Goal: Task Accomplishment & Management: Manage account settings

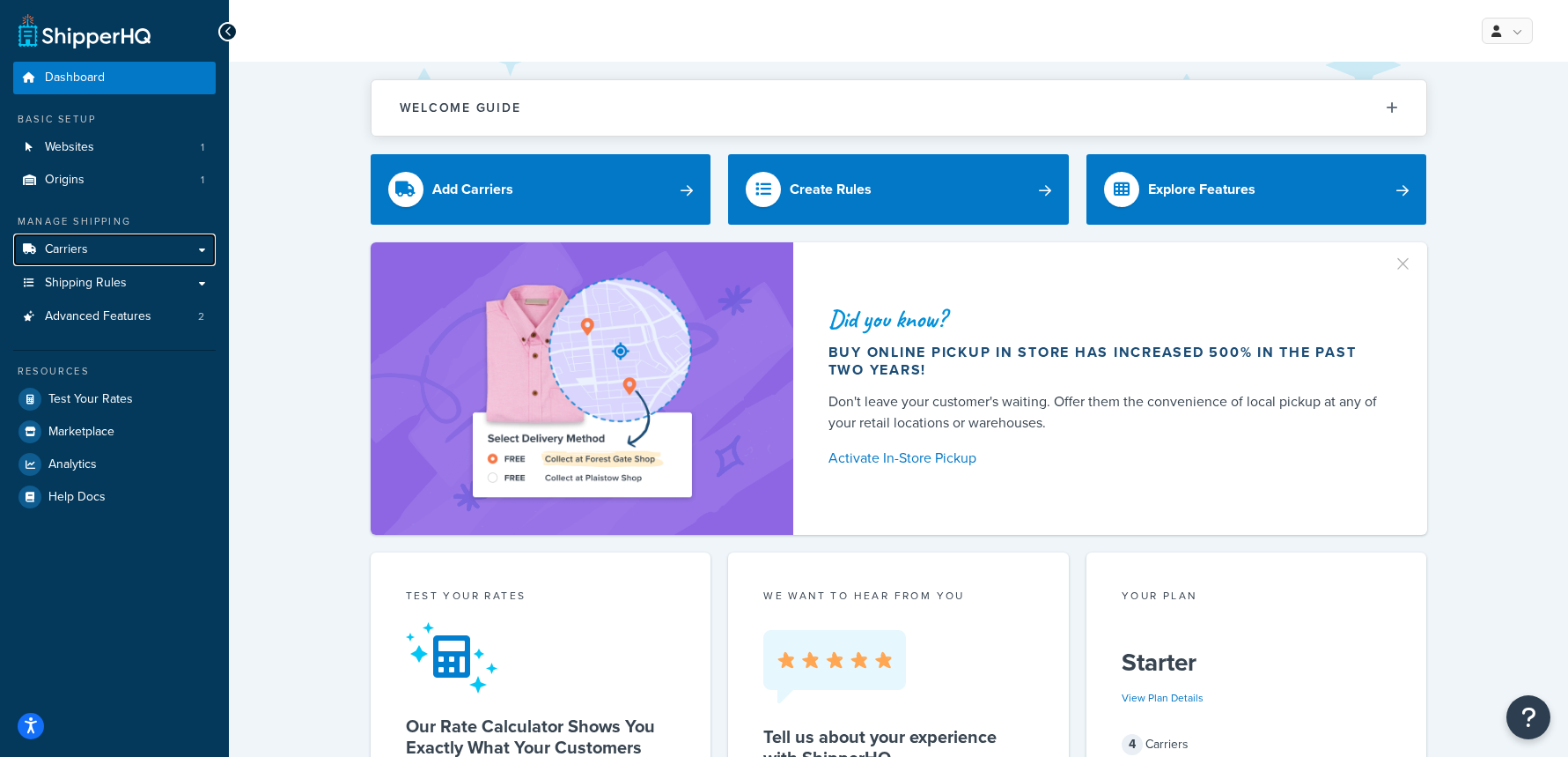
drag, startPoint x: 129, startPoint y: 257, endPoint x: 346, endPoint y: 282, distance: 218.4
click at [128, 258] on link "Carriers" at bounding box center [114, 249] width 203 height 33
click at [112, 244] on link "Carriers" at bounding box center [114, 249] width 203 height 33
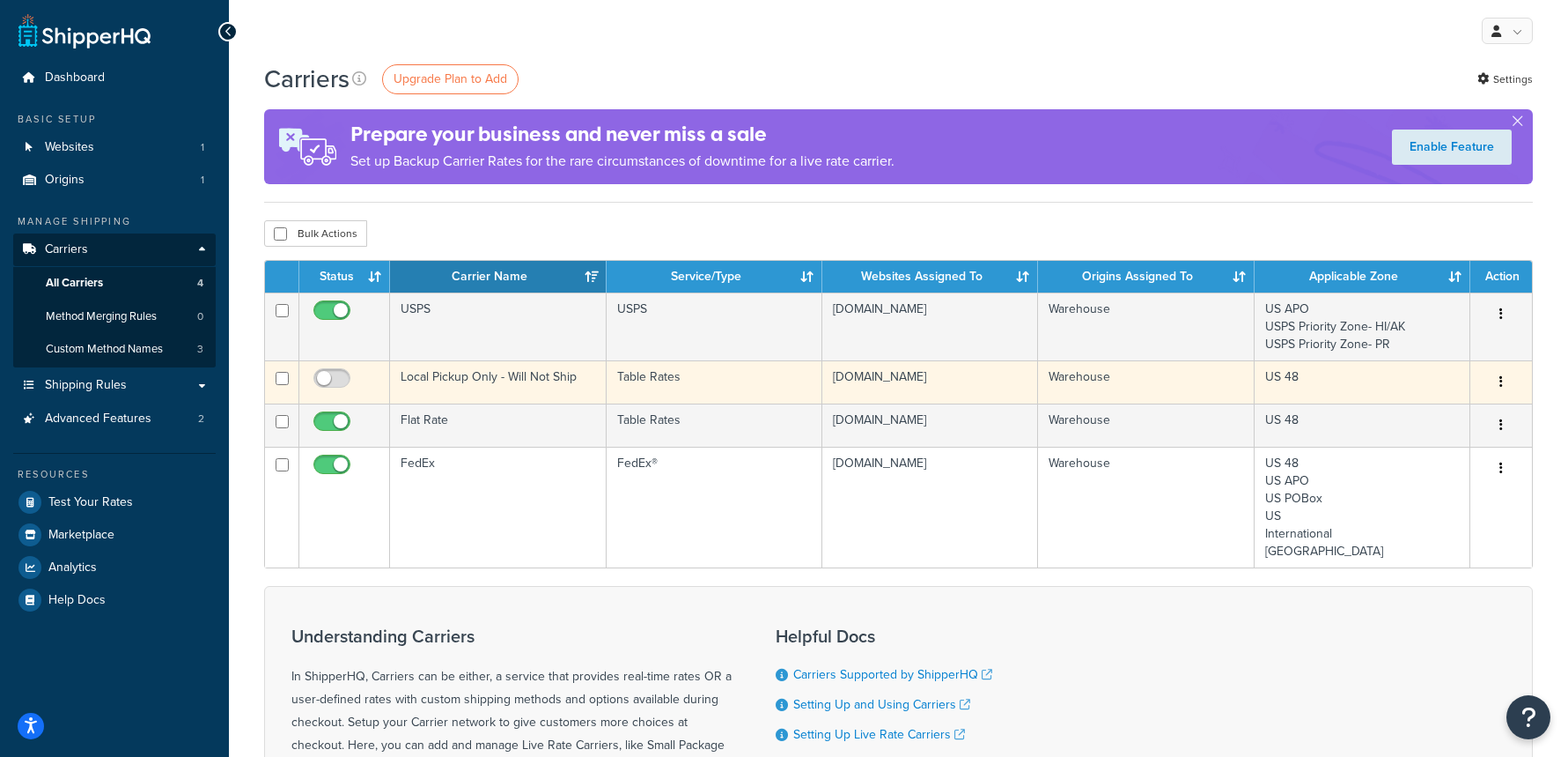
click at [544, 376] on td "Local Pickup Only - Will Not Ship" at bounding box center [498, 381] width 216 height 43
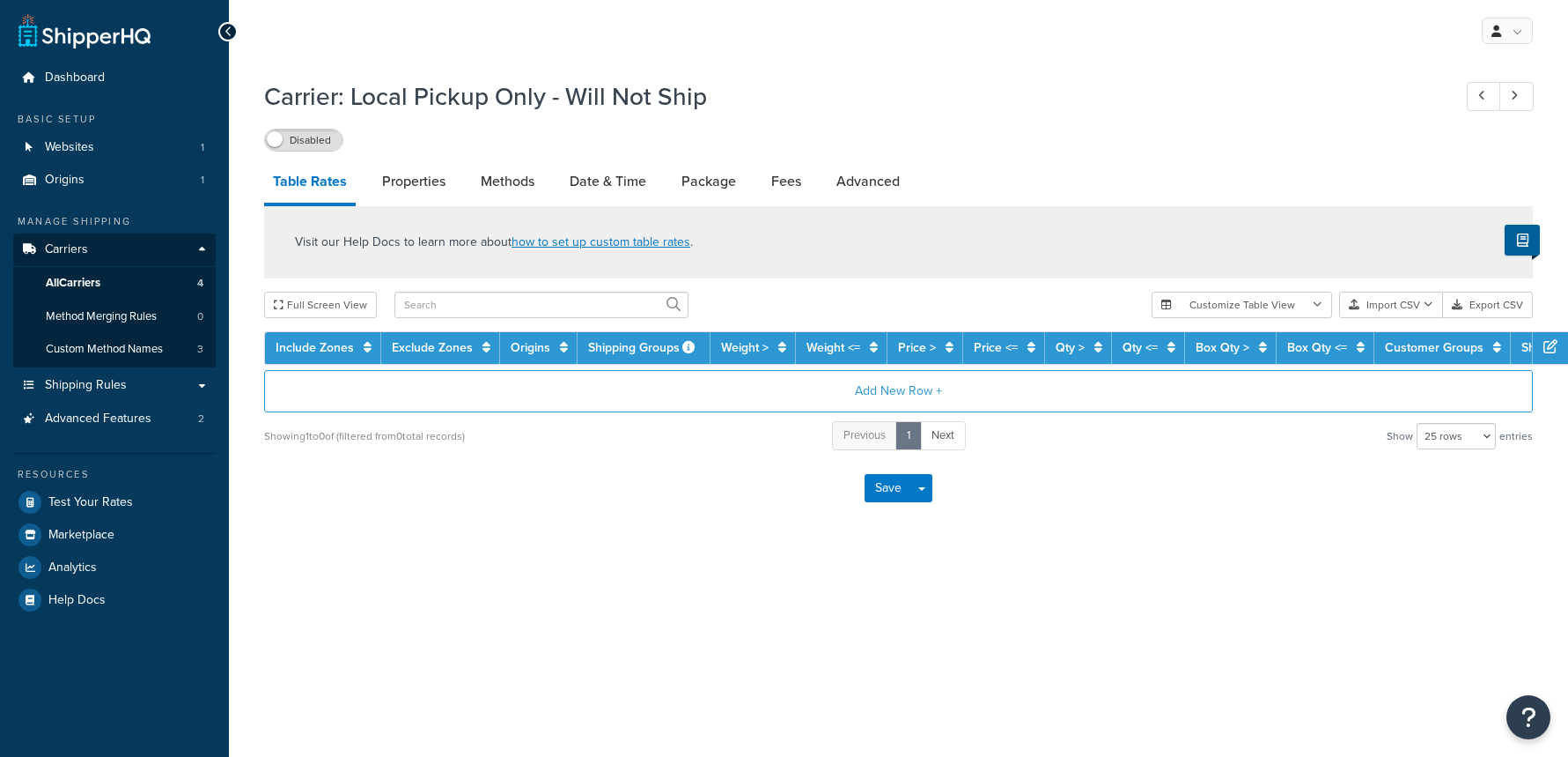
select select "25"
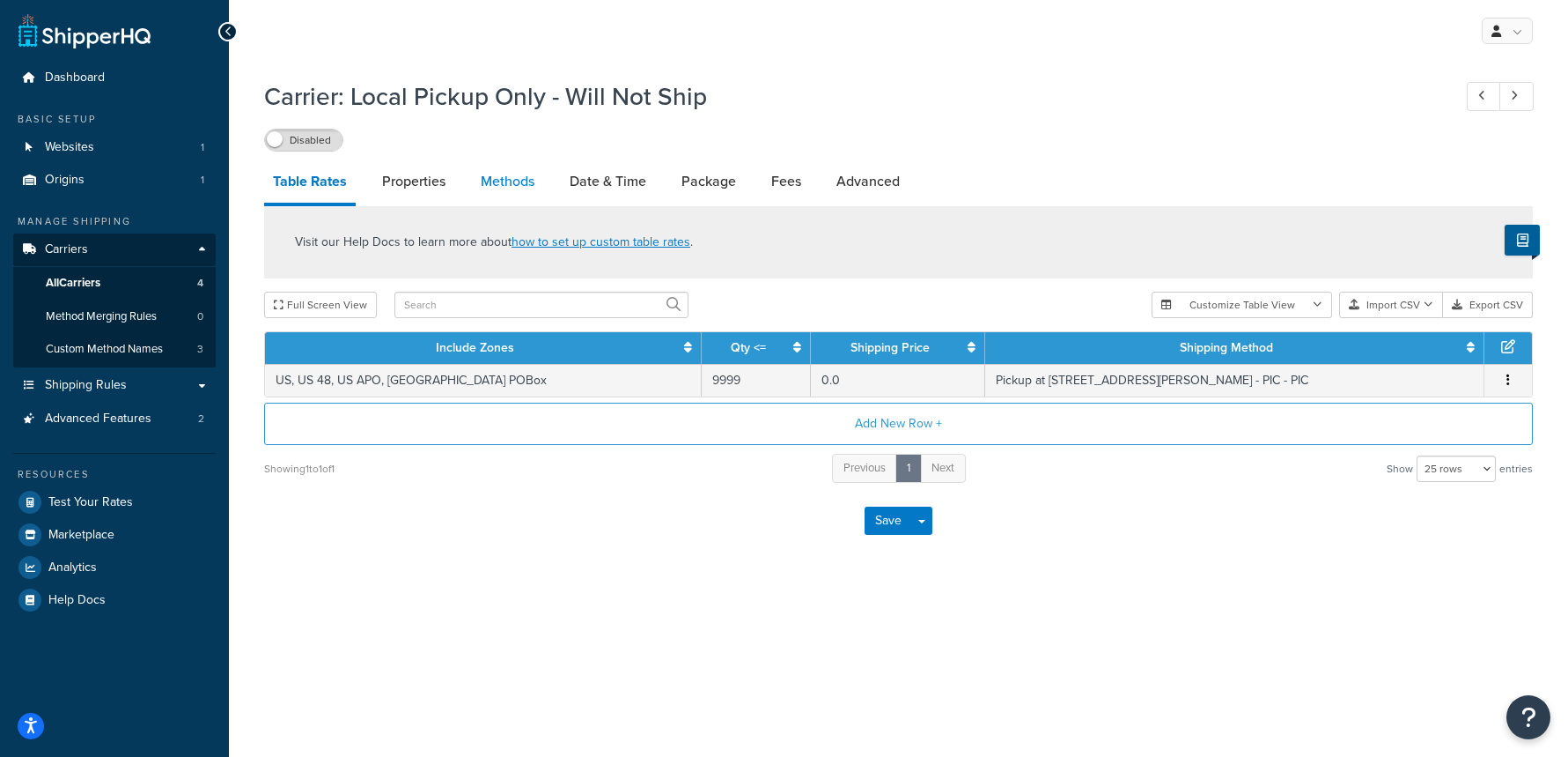
click at [487, 187] on link "Methods" at bounding box center [507, 180] width 72 height 42
select select "25"
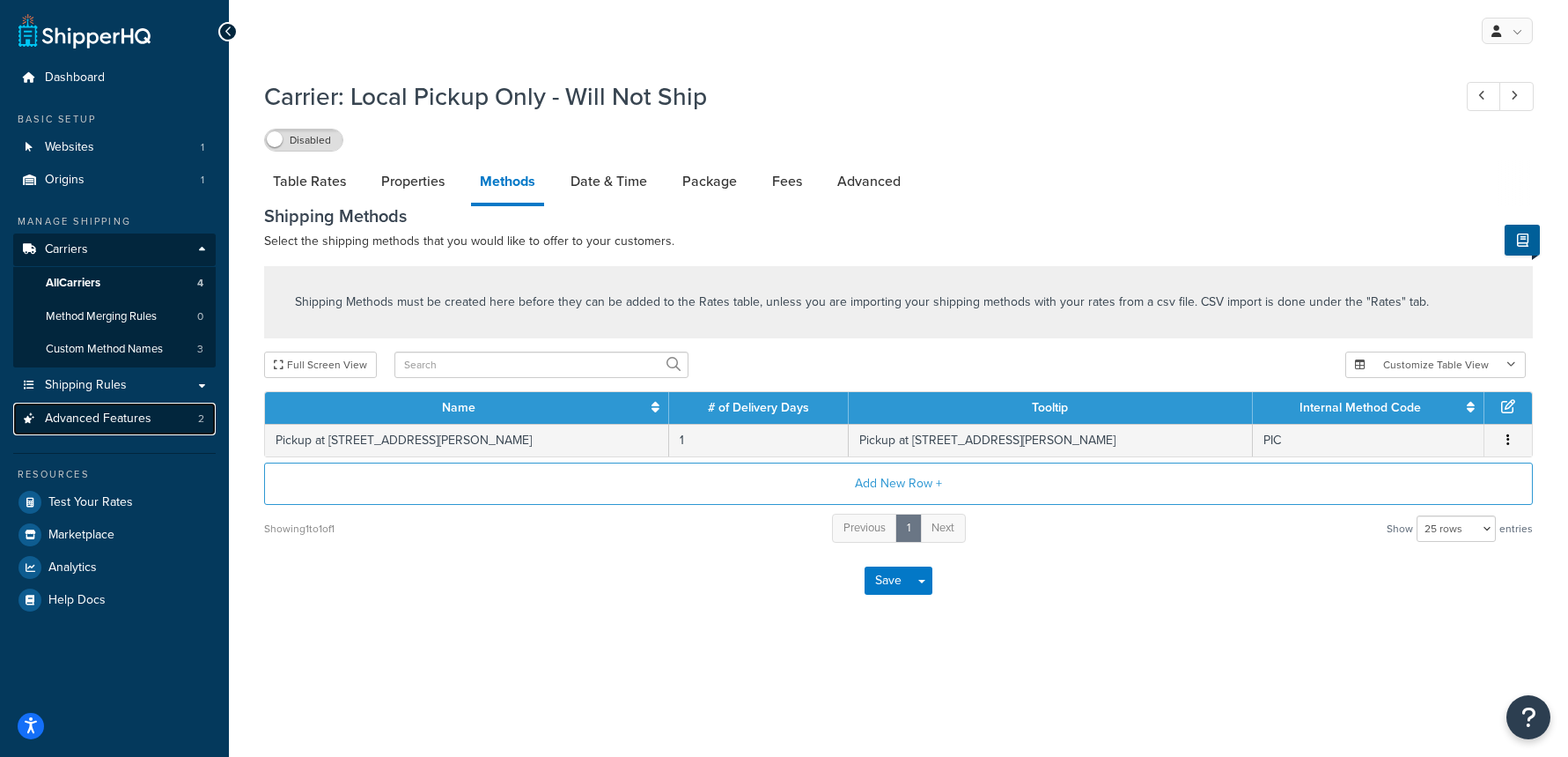
click at [146, 420] on span "Advanced Features" at bounding box center [98, 418] width 107 height 15
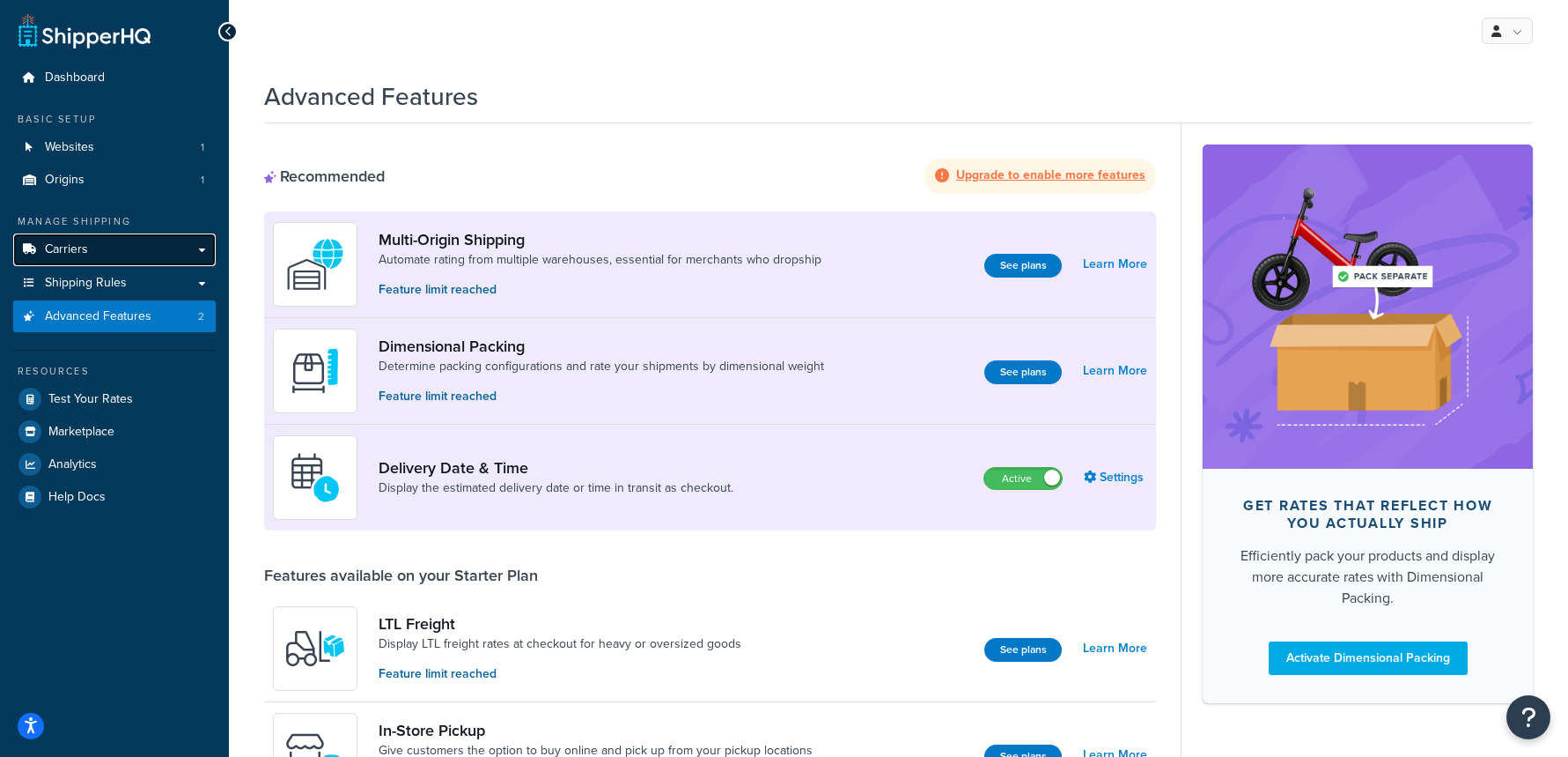
click at [127, 248] on link "Carriers" at bounding box center [114, 249] width 203 height 33
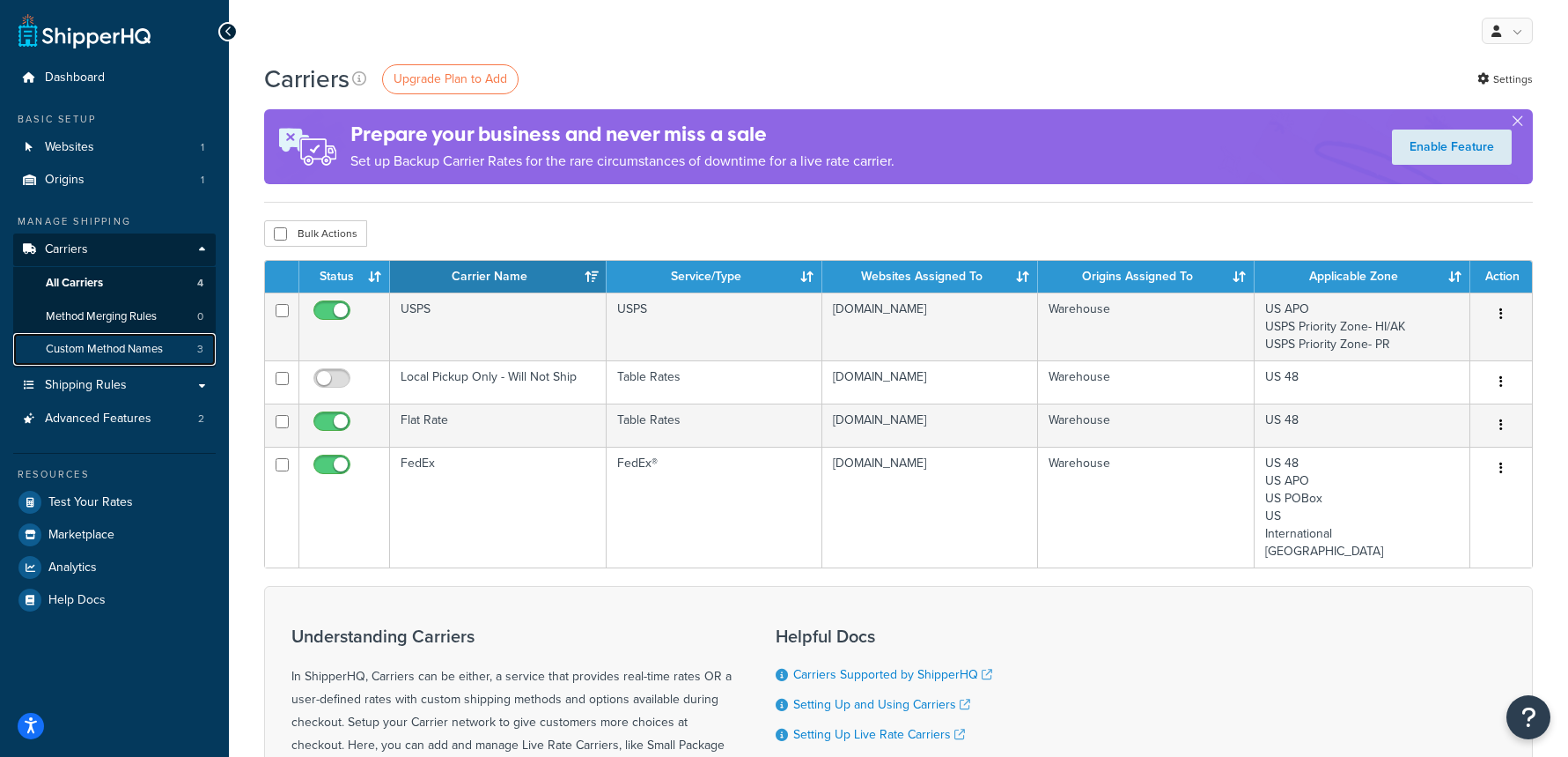
click at [116, 347] on span "Custom Method Names" at bounding box center [104, 350] width 117 height 15
